Goal: Task Accomplishment & Management: Use online tool/utility

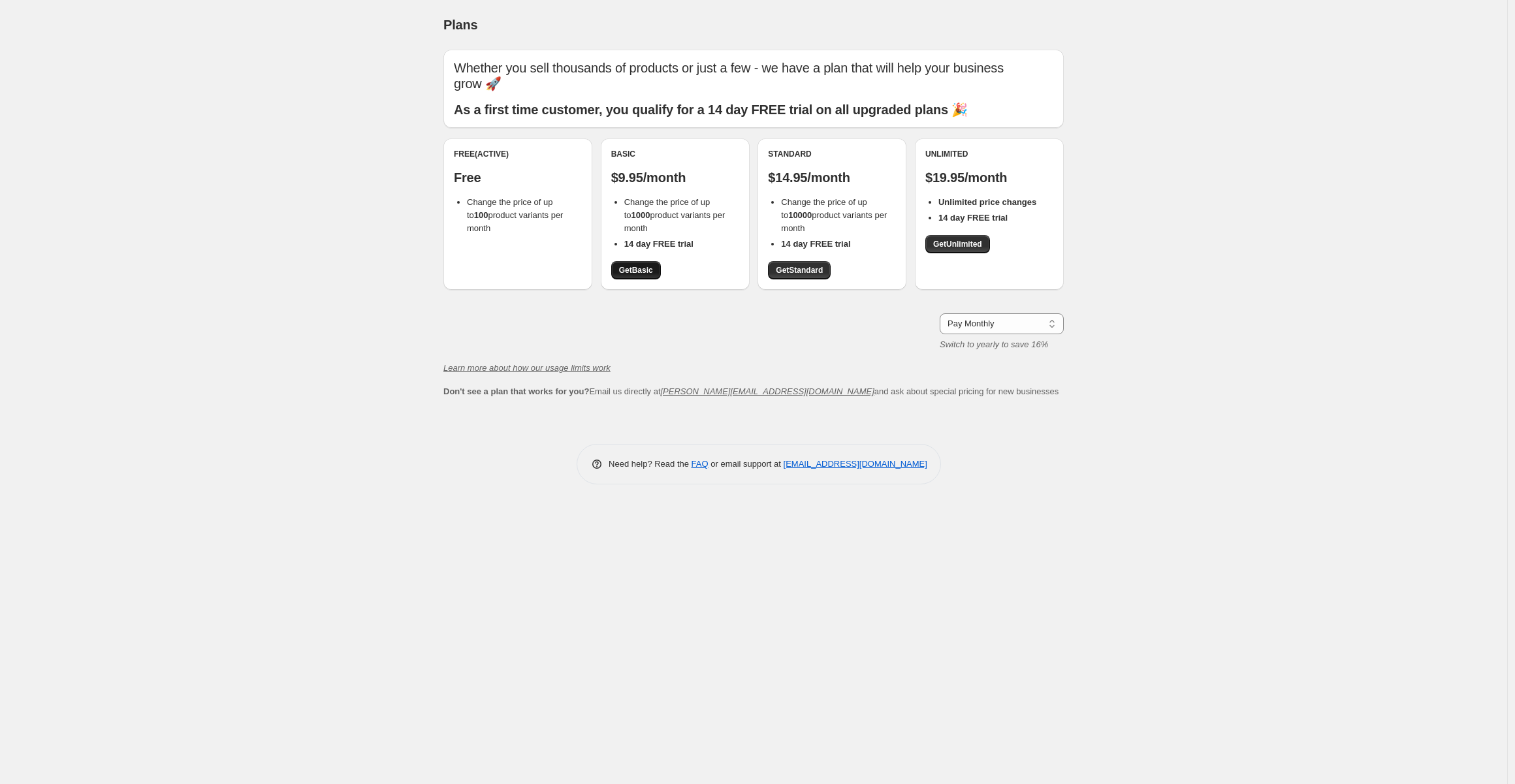
click at [634, 272] on span "Get Basic" at bounding box center [636, 270] width 34 height 10
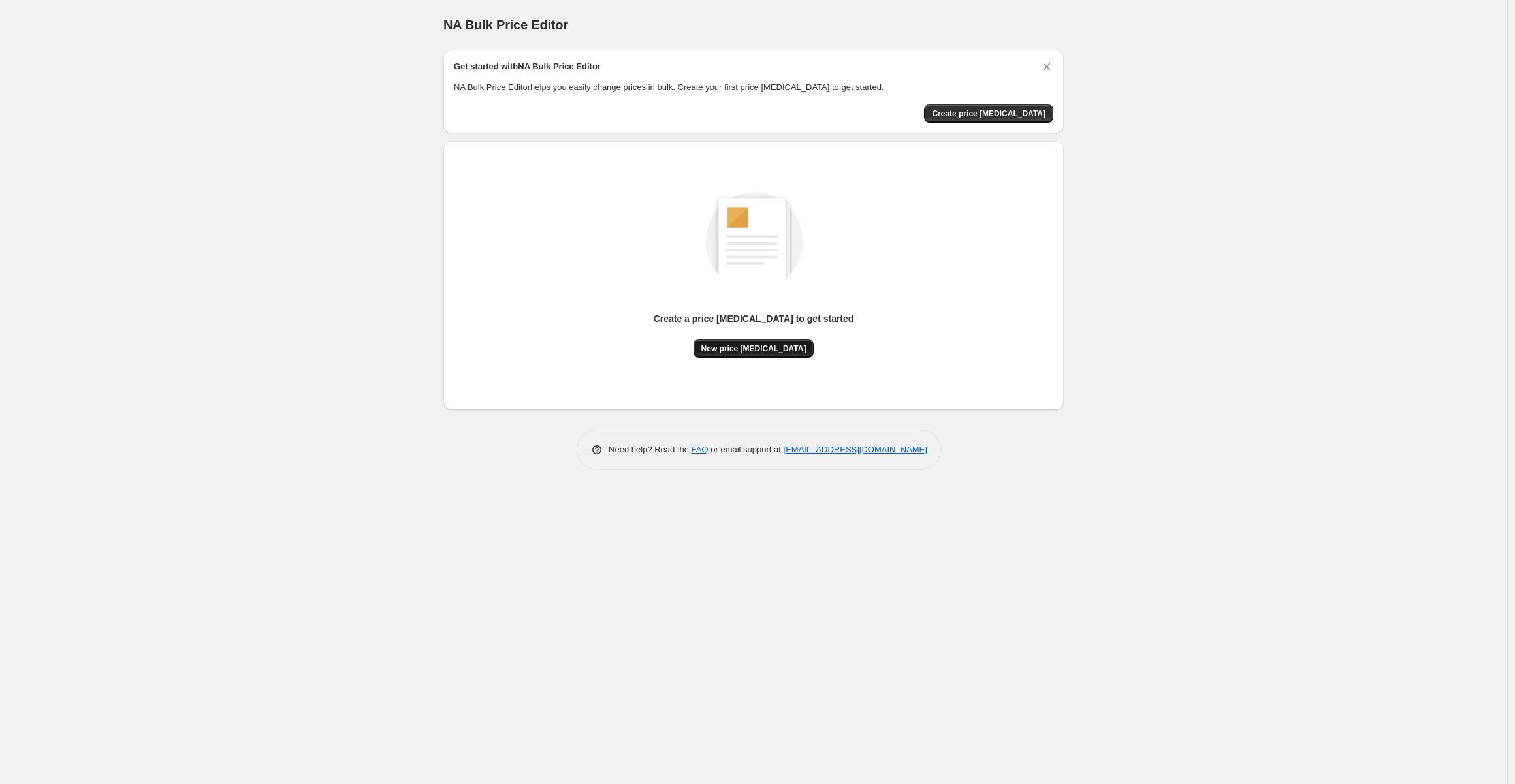
click at [770, 349] on span "New price [MEDICAL_DATA]" at bounding box center [754, 349] width 105 height 10
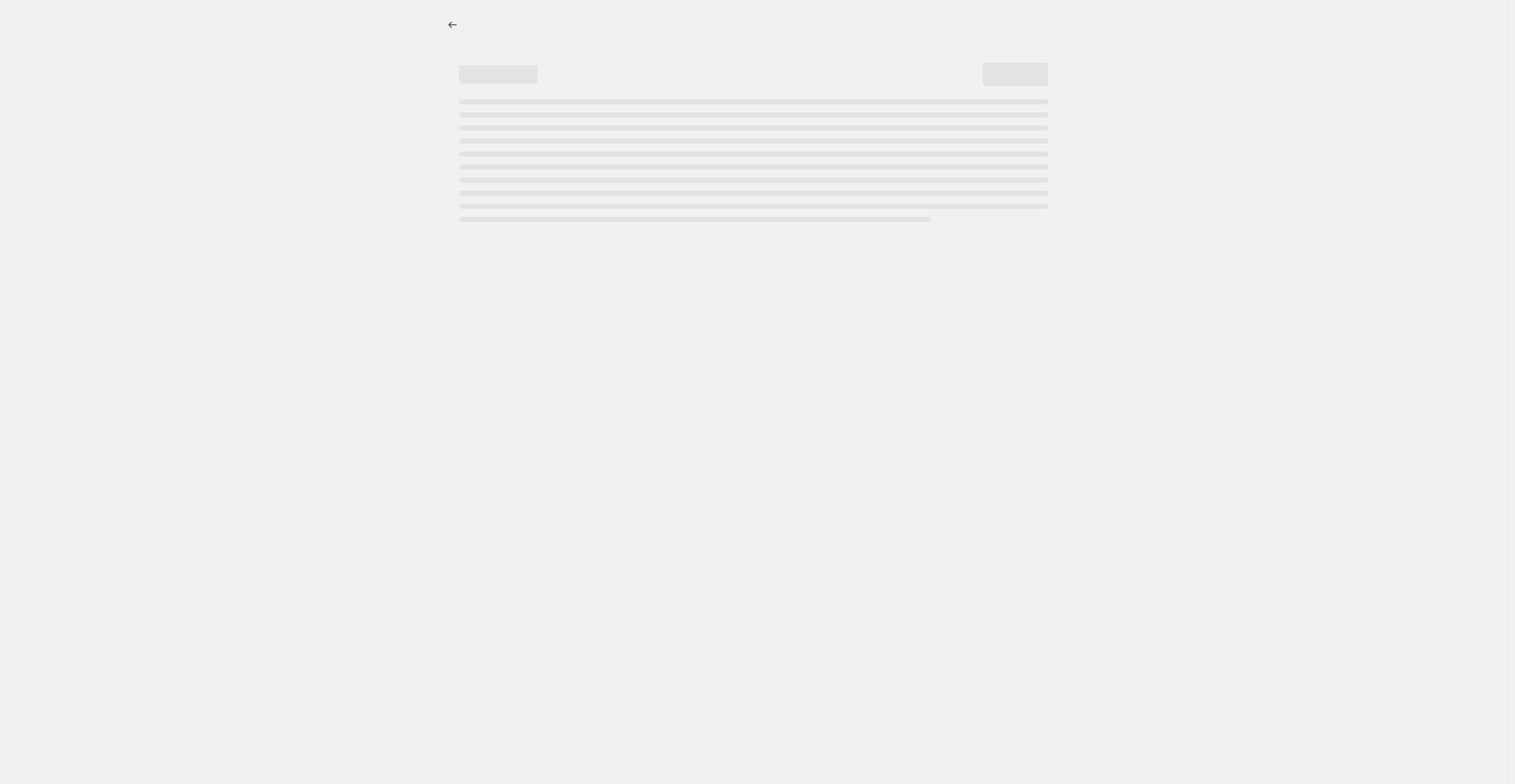
select select "percentage"
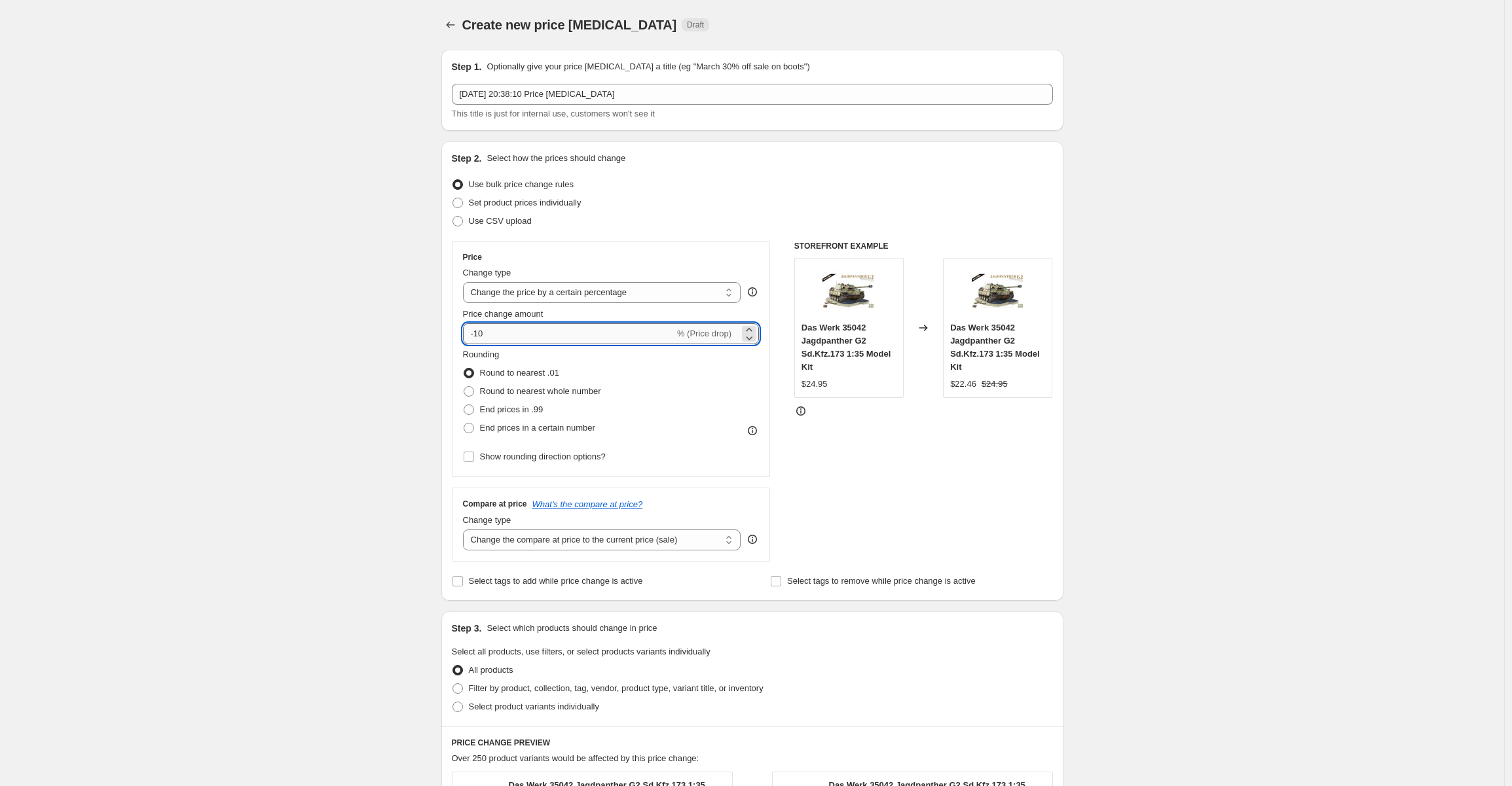
click at [480, 332] on input "-10" at bounding box center [569, 333] width 212 height 21
type input "-1"
type input "-80"
click at [1155, 368] on div "Create new price [MEDICAL_DATA]. This page is ready Create new price [MEDICAL_D…" at bounding box center [752, 664] width 1504 height 1329
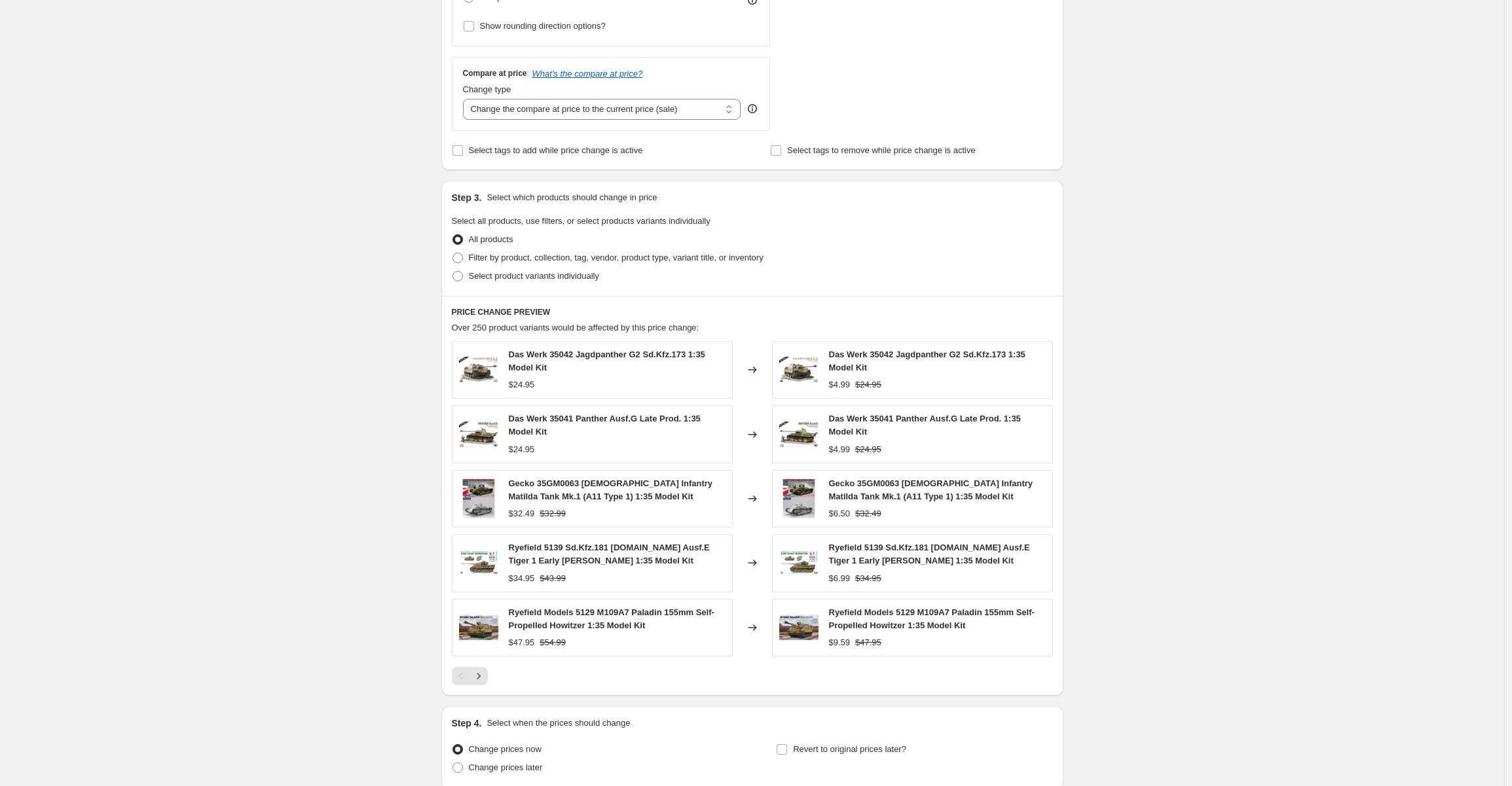
scroll to position [524, 0]
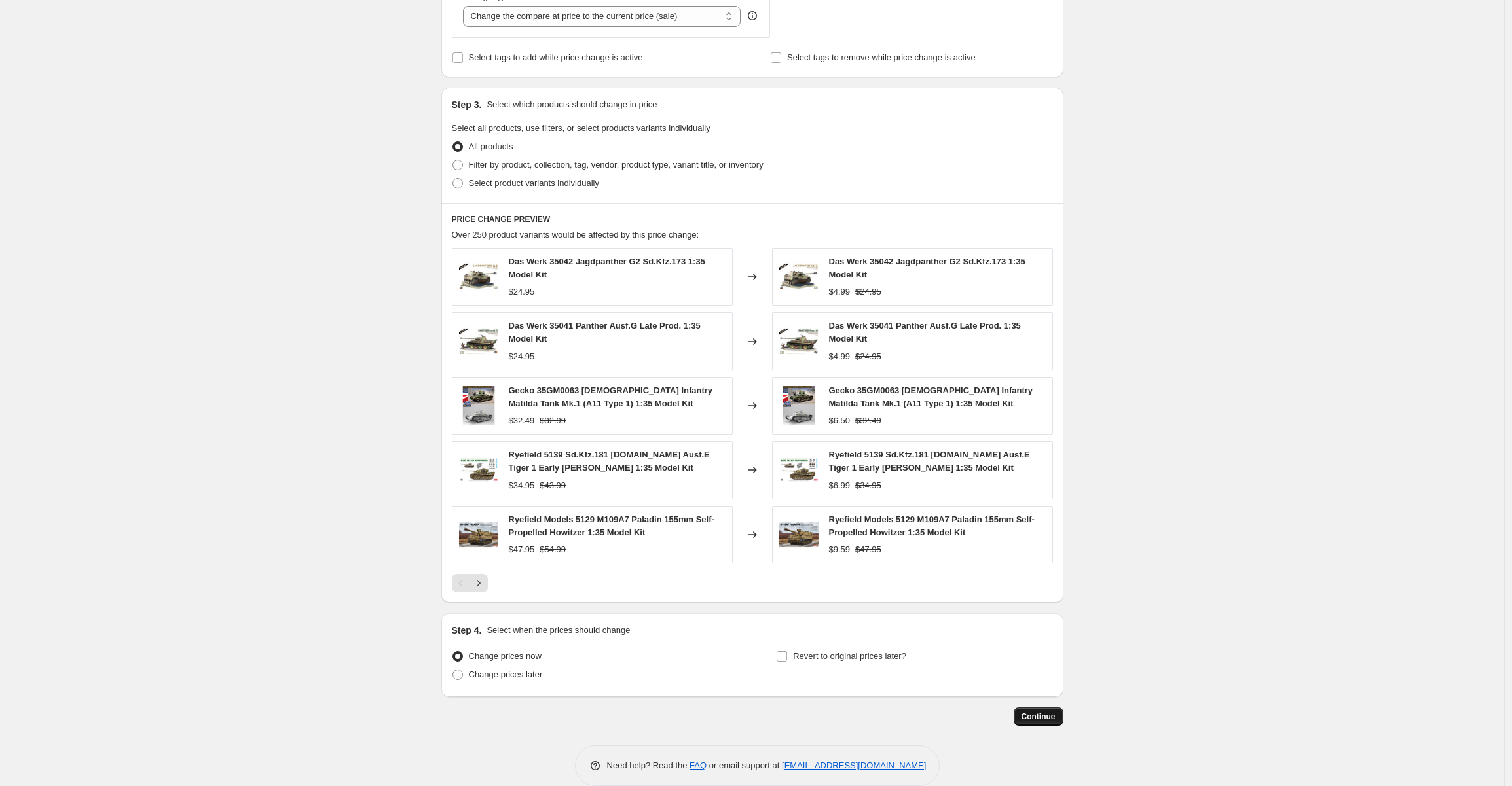
click at [1043, 708] on button "Continue" at bounding box center [1038, 716] width 50 height 18
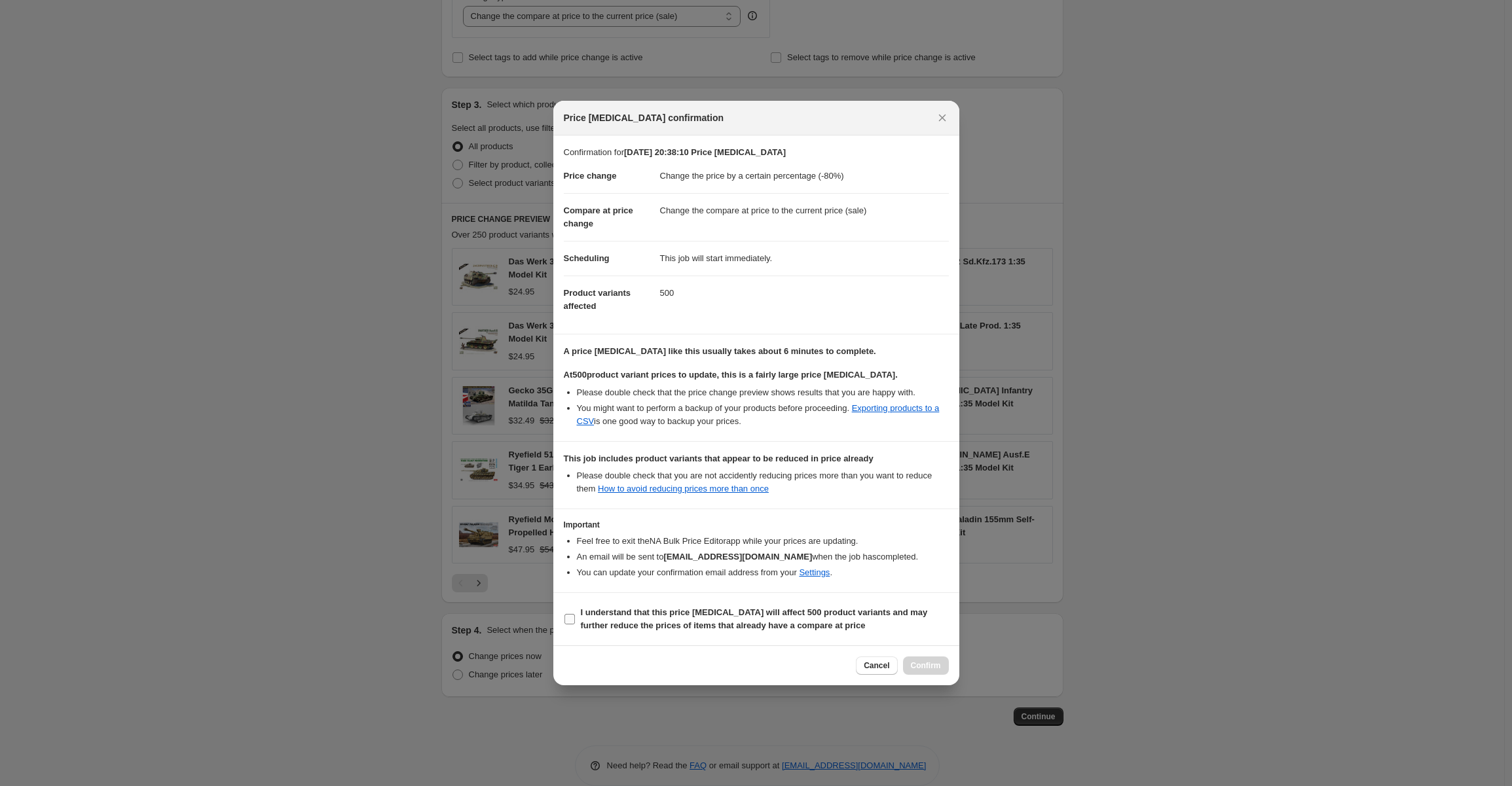
click at [566, 618] on input "I understand that this price [MEDICAL_DATA] will affect 500 product variants an…" at bounding box center [569, 619] width 10 height 10
checkbox input "true"
click at [926, 666] on span "Confirm" at bounding box center [926, 665] width 30 height 10
